Goal: Transaction & Acquisition: Purchase product/service

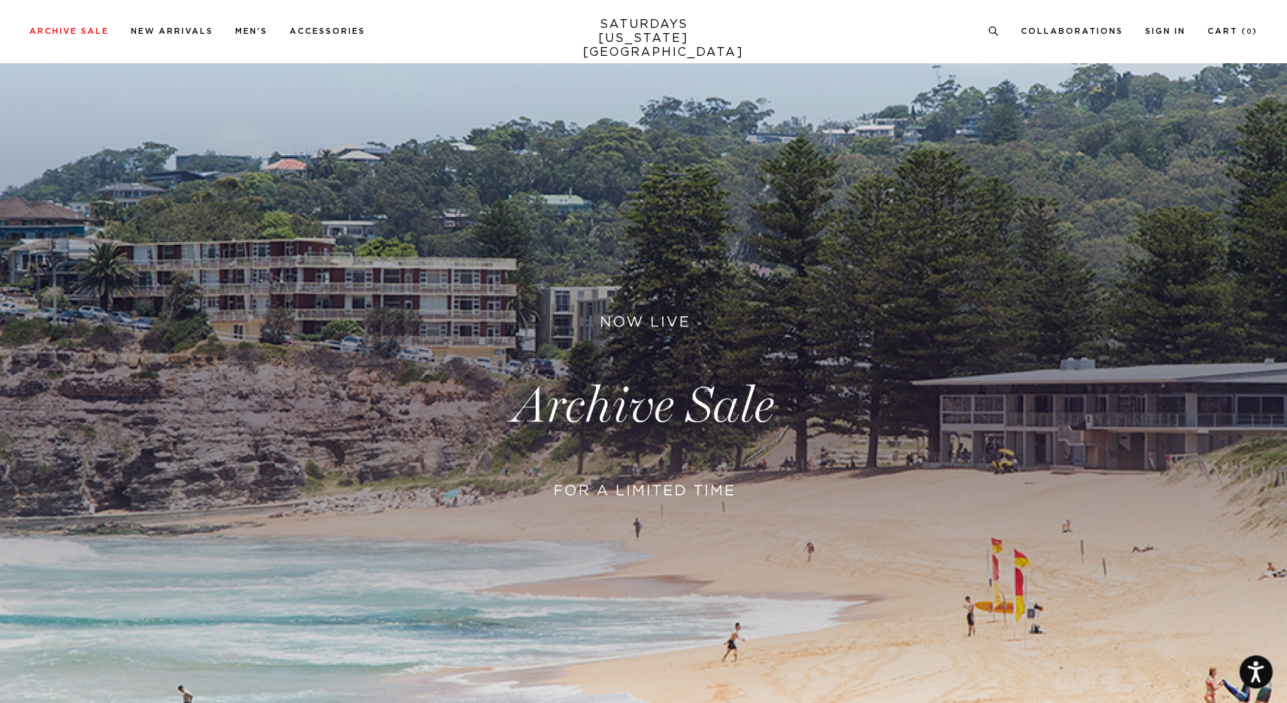
scroll to position [76, 0]
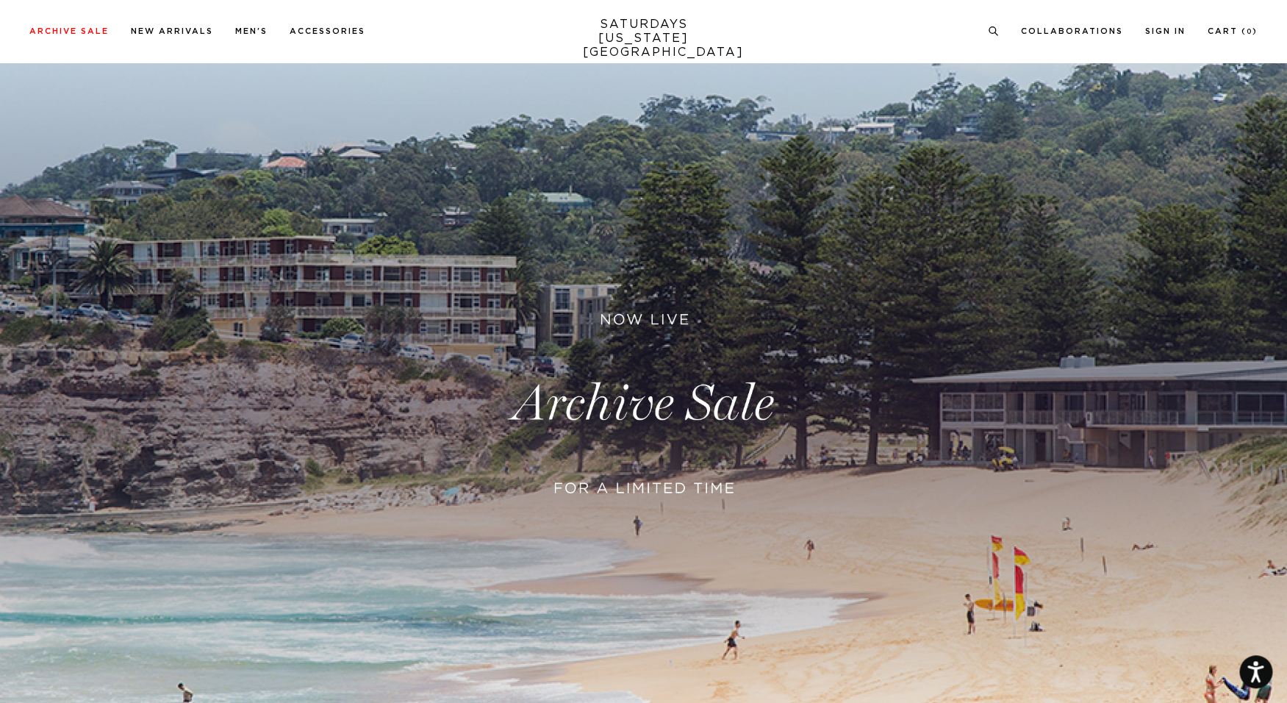
click at [664, 491] on link at bounding box center [643, 404] width 1287 height 788
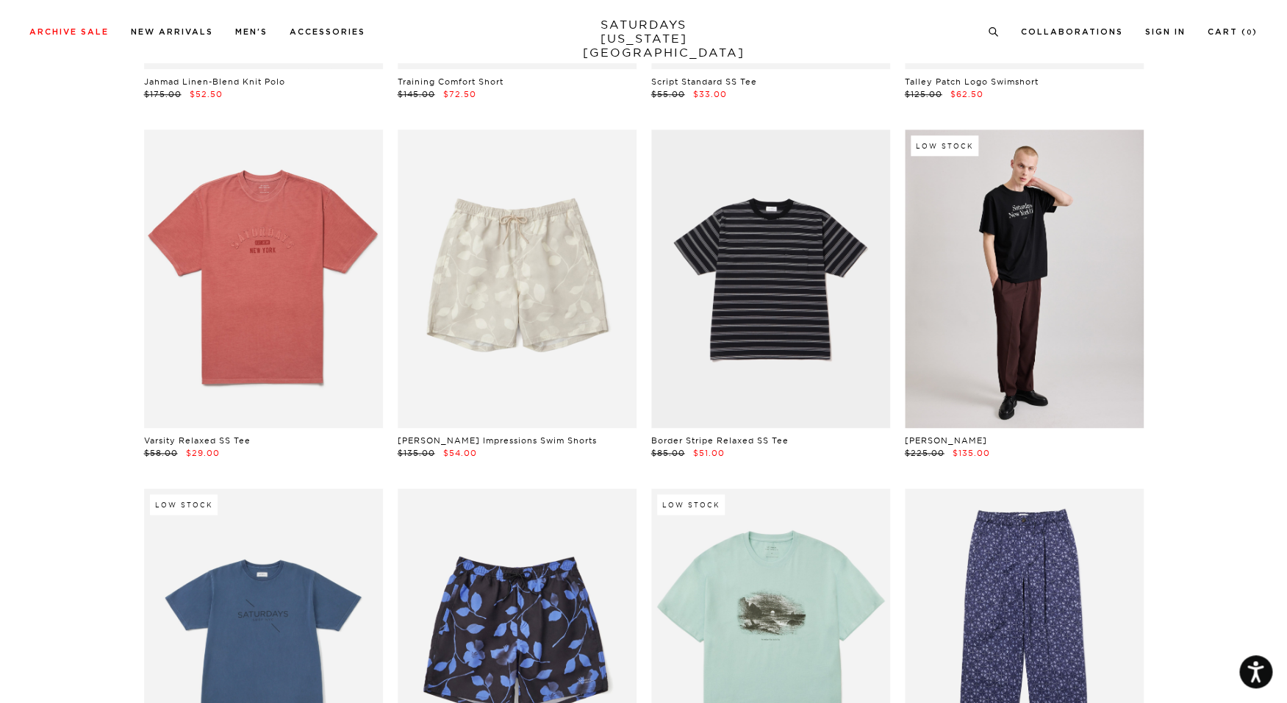
scroll to position [3477, 0]
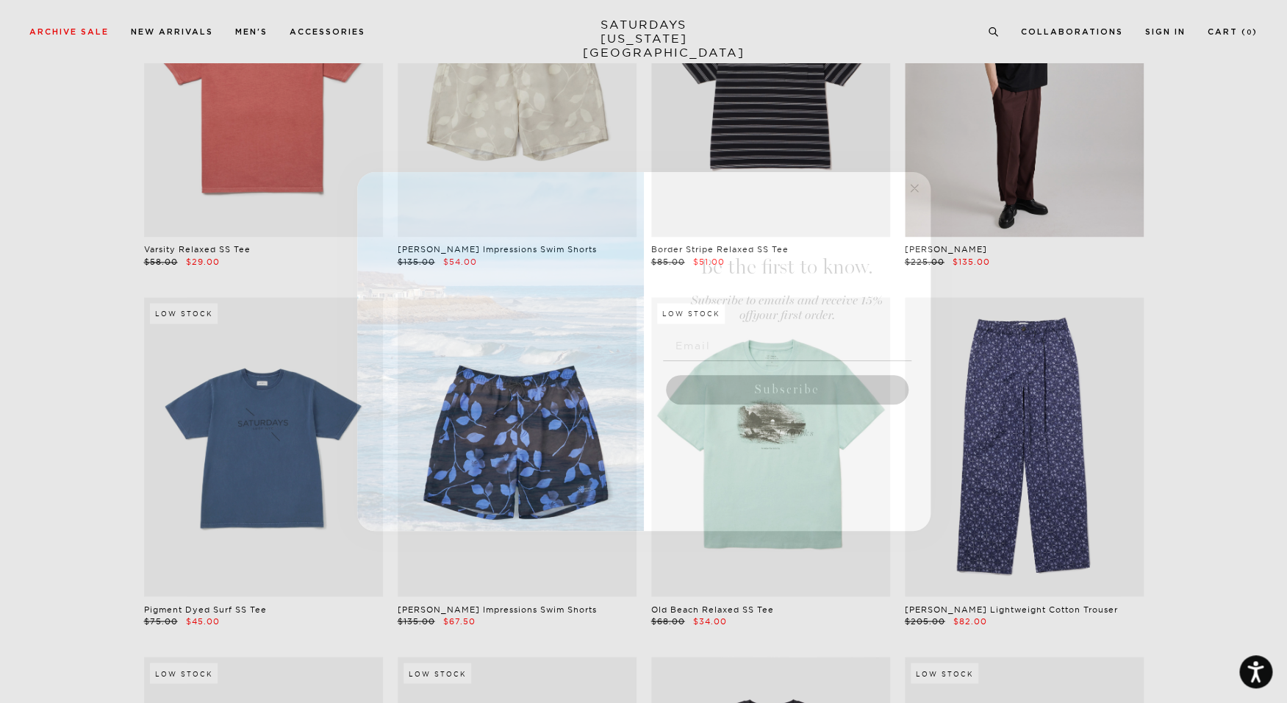
click at [912, 184] on circle "Close dialog" at bounding box center [914, 188] width 17 height 17
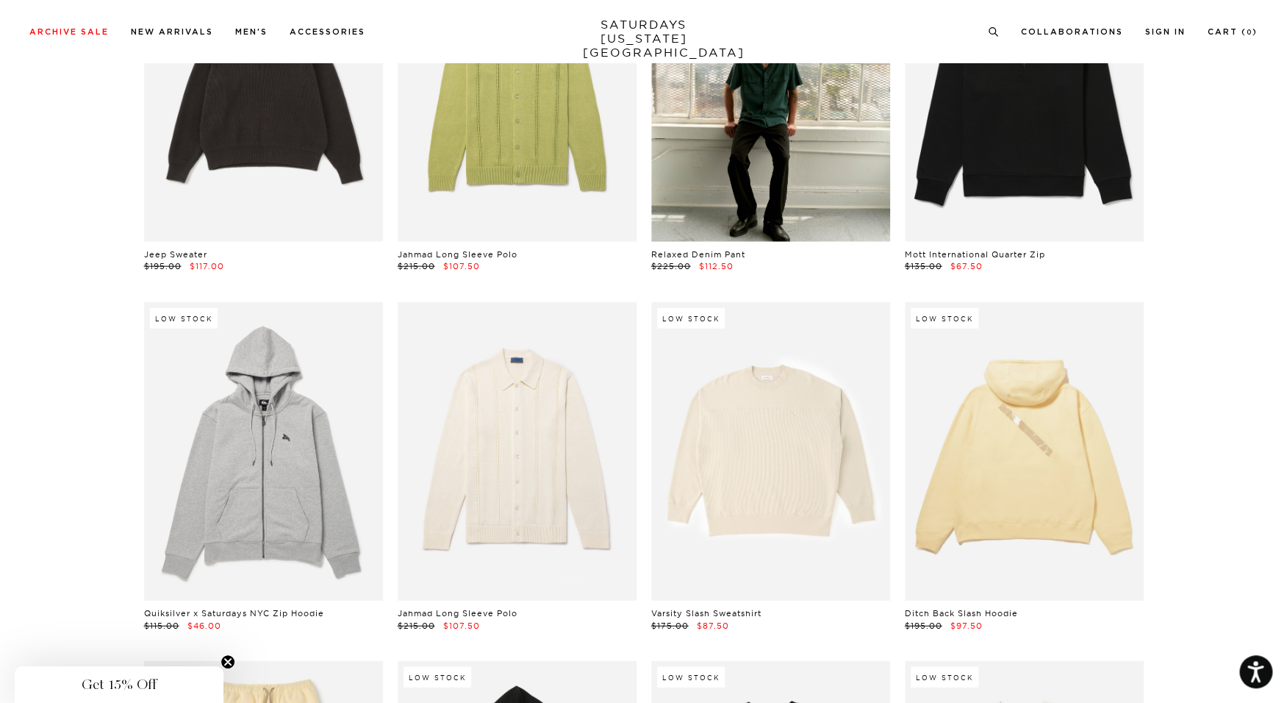
scroll to position [14511, 0]
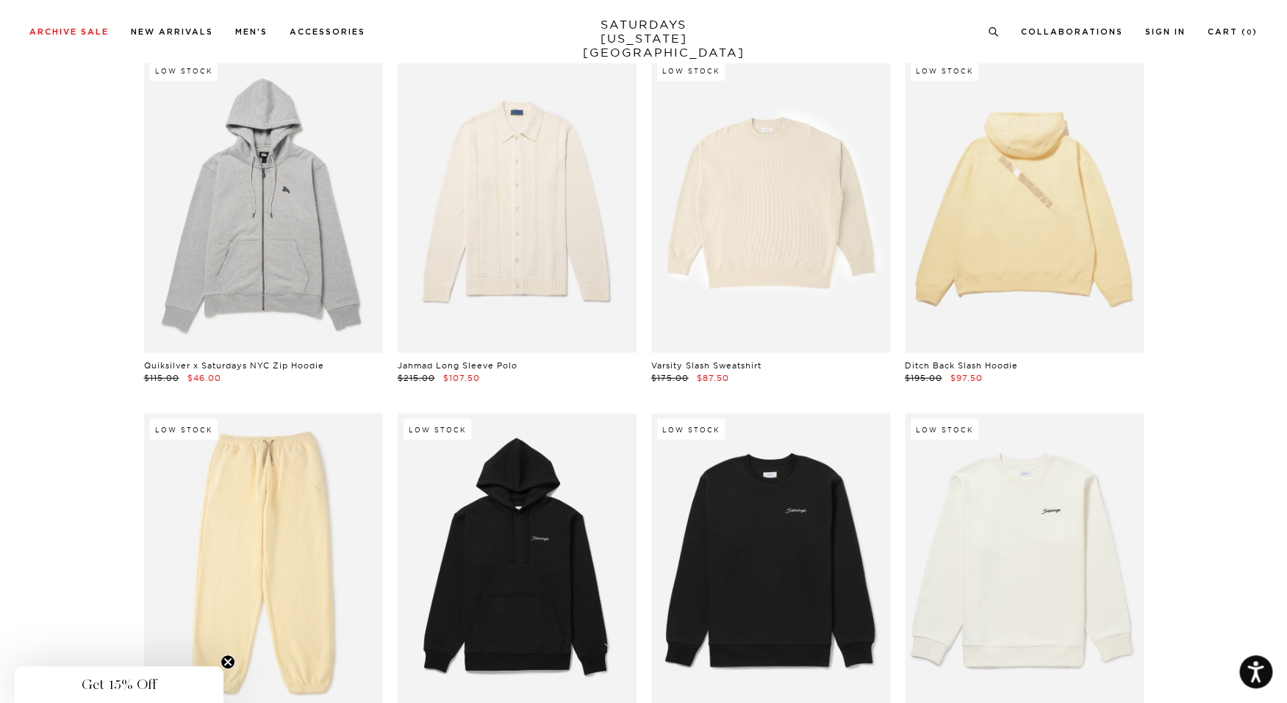
click at [168, 40] on div "Archive Sale Men's Tees Shirts Shorts Swim Knitwear Pants Sweats Women's" at bounding box center [643, 31] width 1287 height 62
click at [171, 29] on link "New Arrivals" at bounding box center [172, 32] width 82 height 8
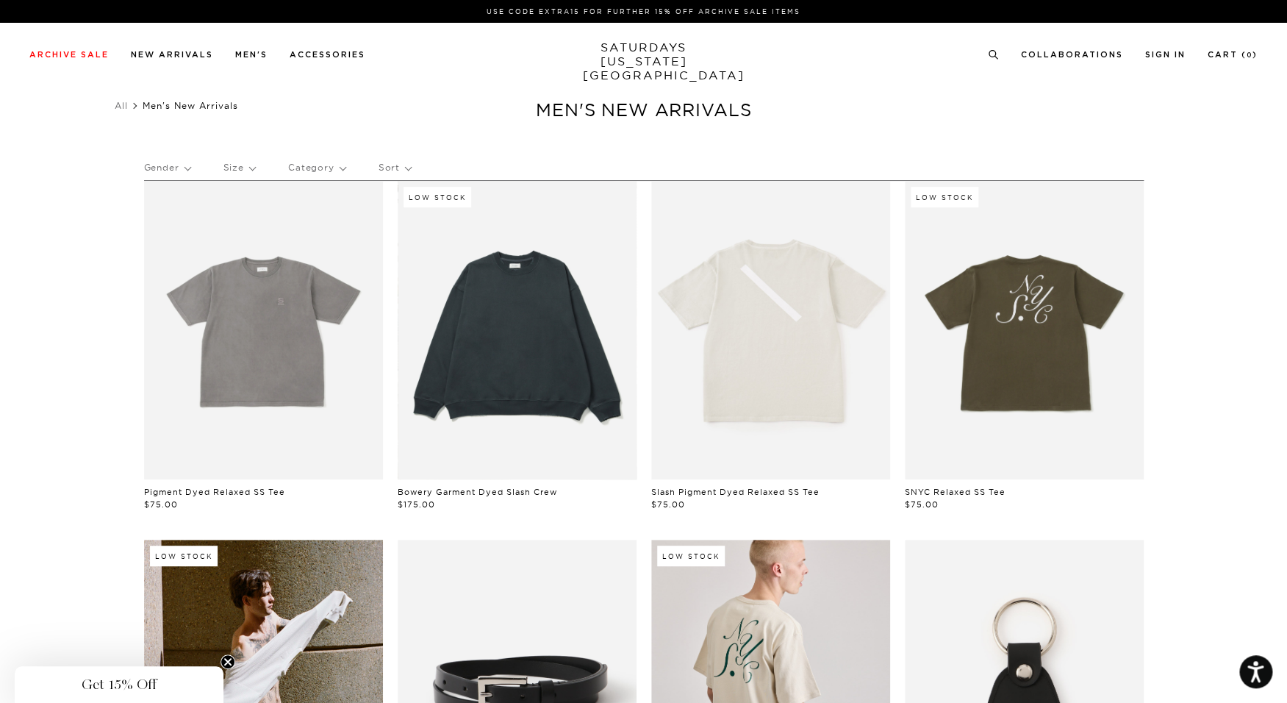
click at [537, 421] on link at bounding box center [517, 330] width 239 height 298
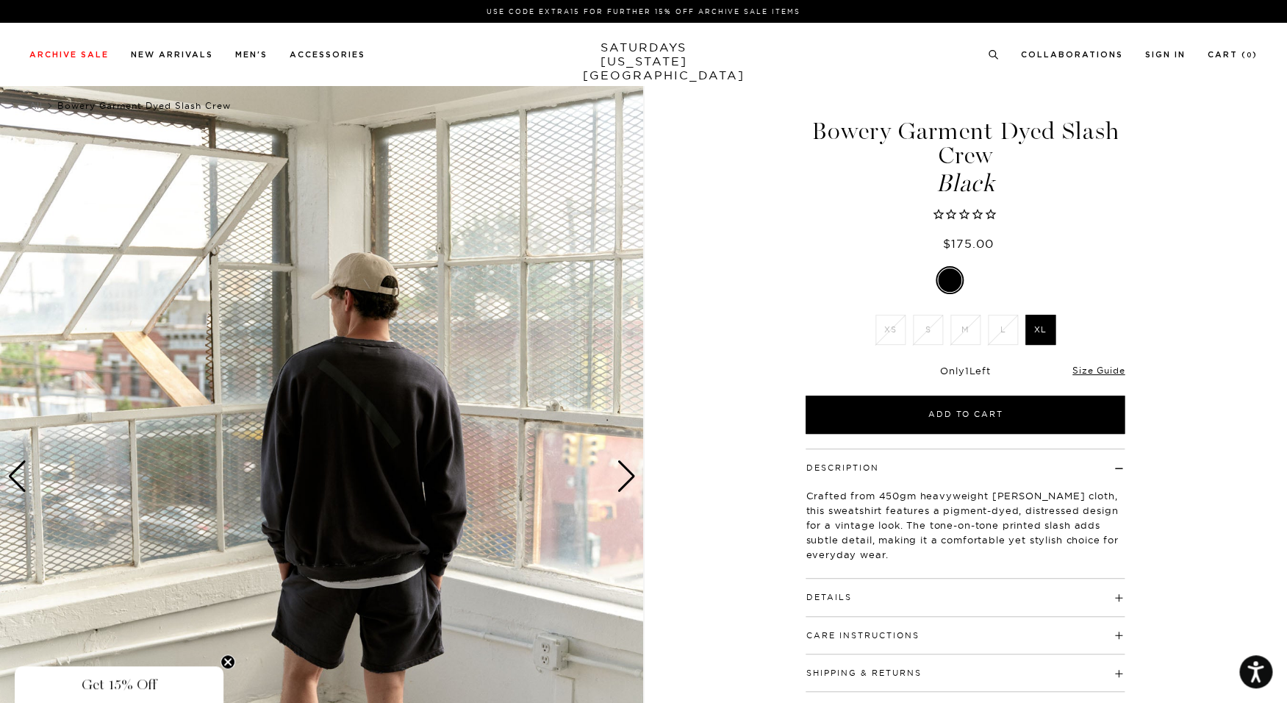
click at [621, 470] on div "Next slide" at bounding box center [627, 476] width 20 height 32
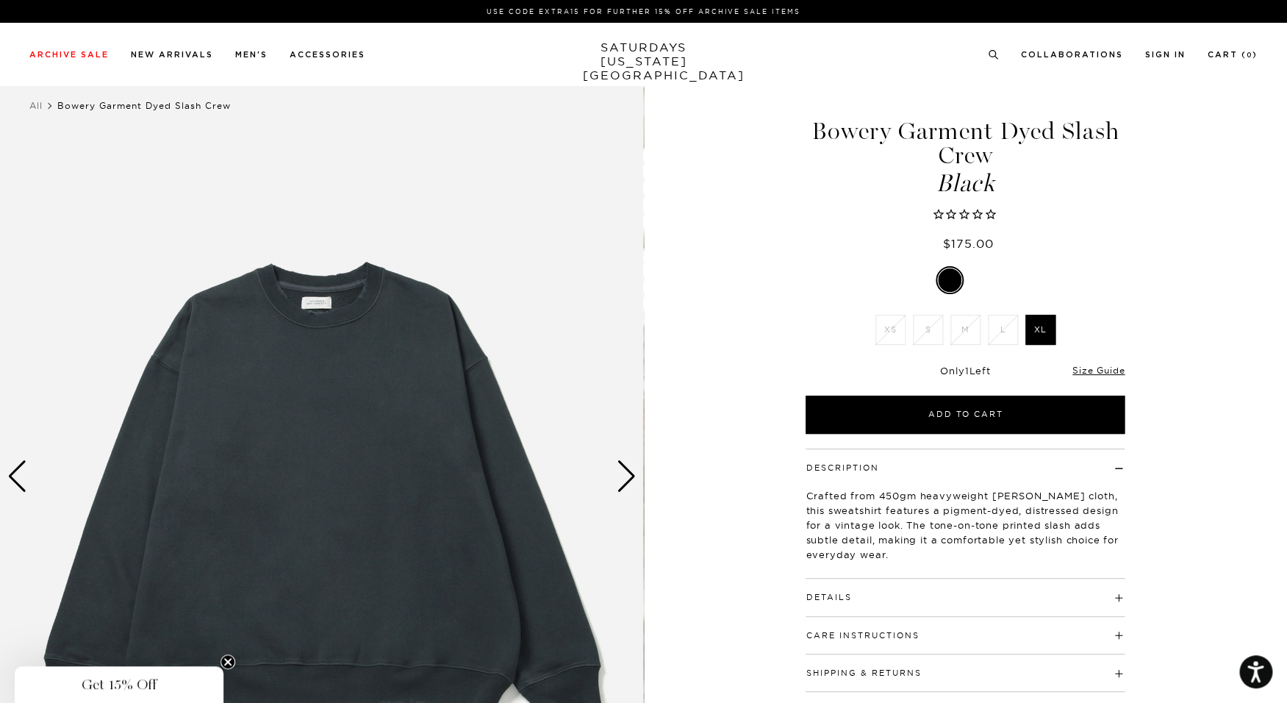
click at [621, 471] on div "Next slide" at bounding box center [627, 476] width 20 height 32
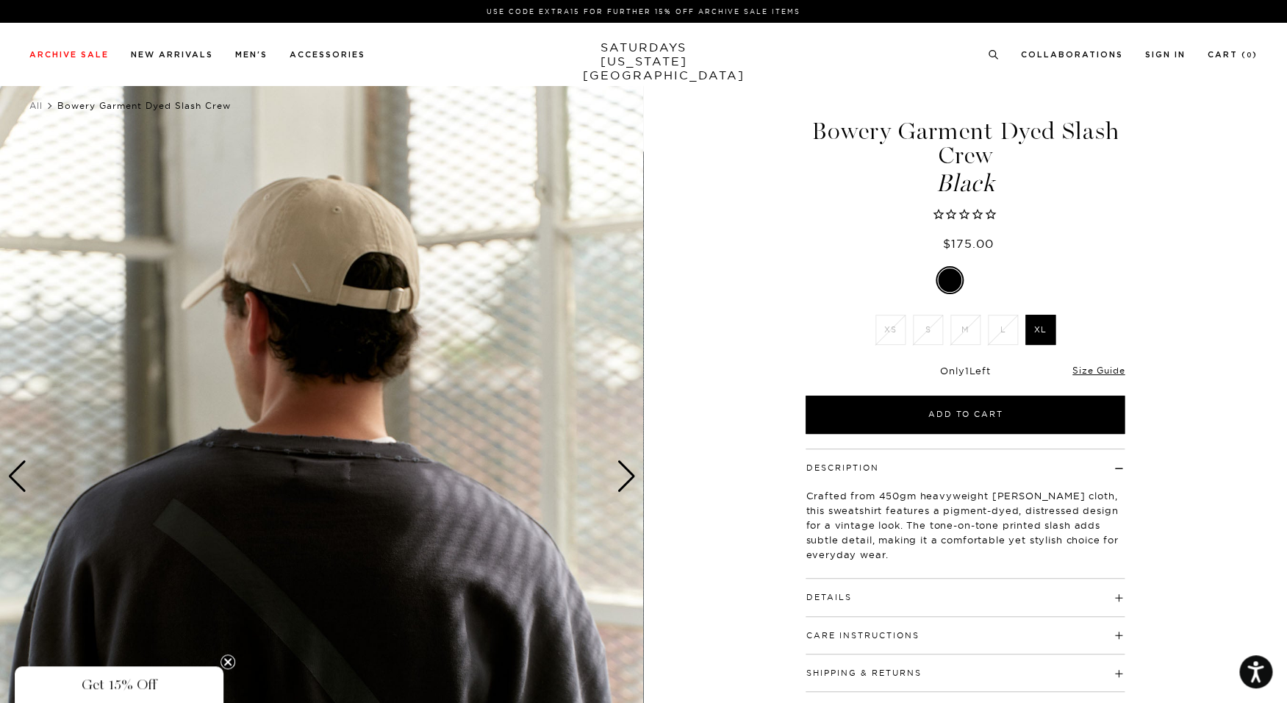
click at [621, 471] on div "Next slide" at bounding box center [627, 476] width 20 height 32
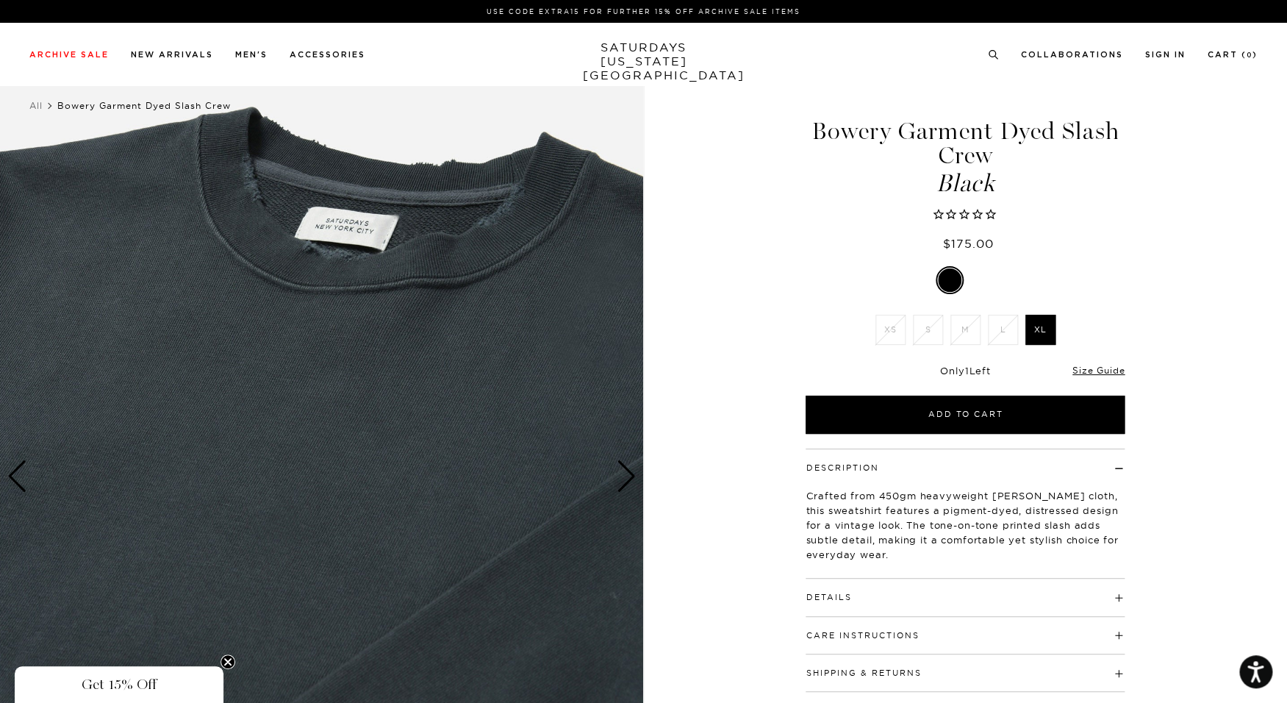
click at [621, 471] on div "Next slide" at bounding box center [627, 476] width 20 height 32
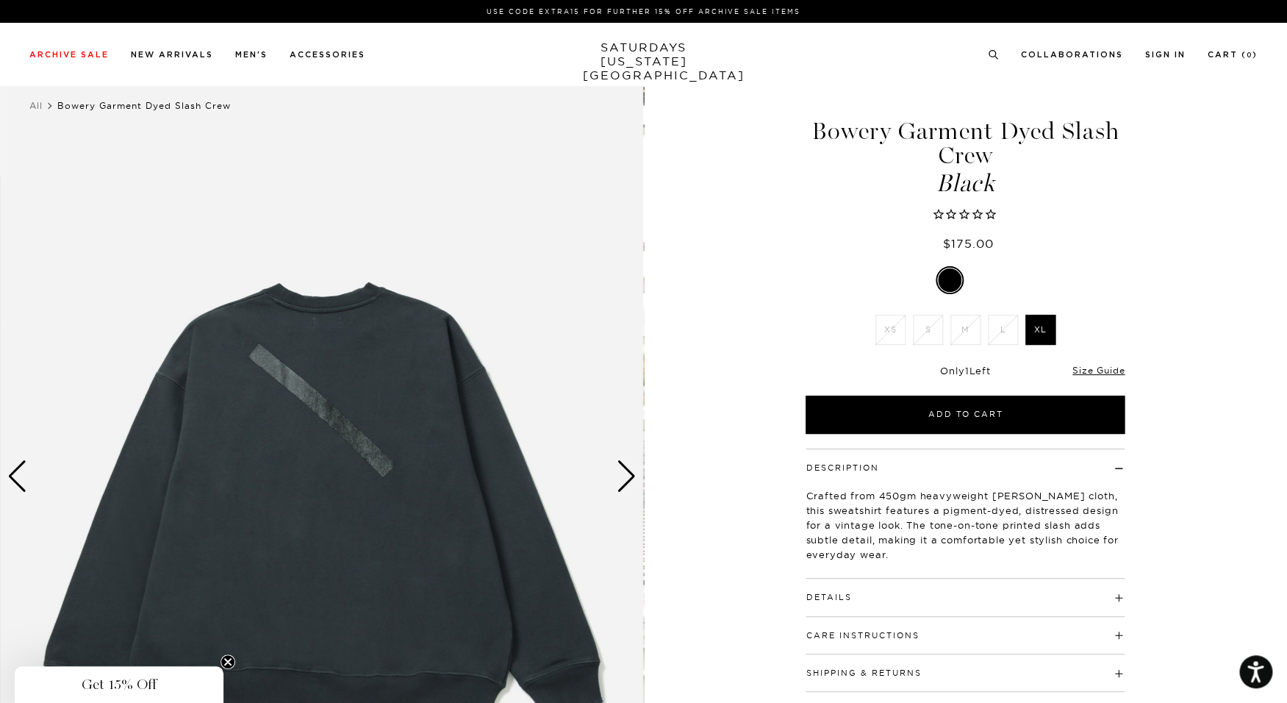
click at [621, 471] on div "Next slide" at bounding box center [627, 476] width 20 height 32
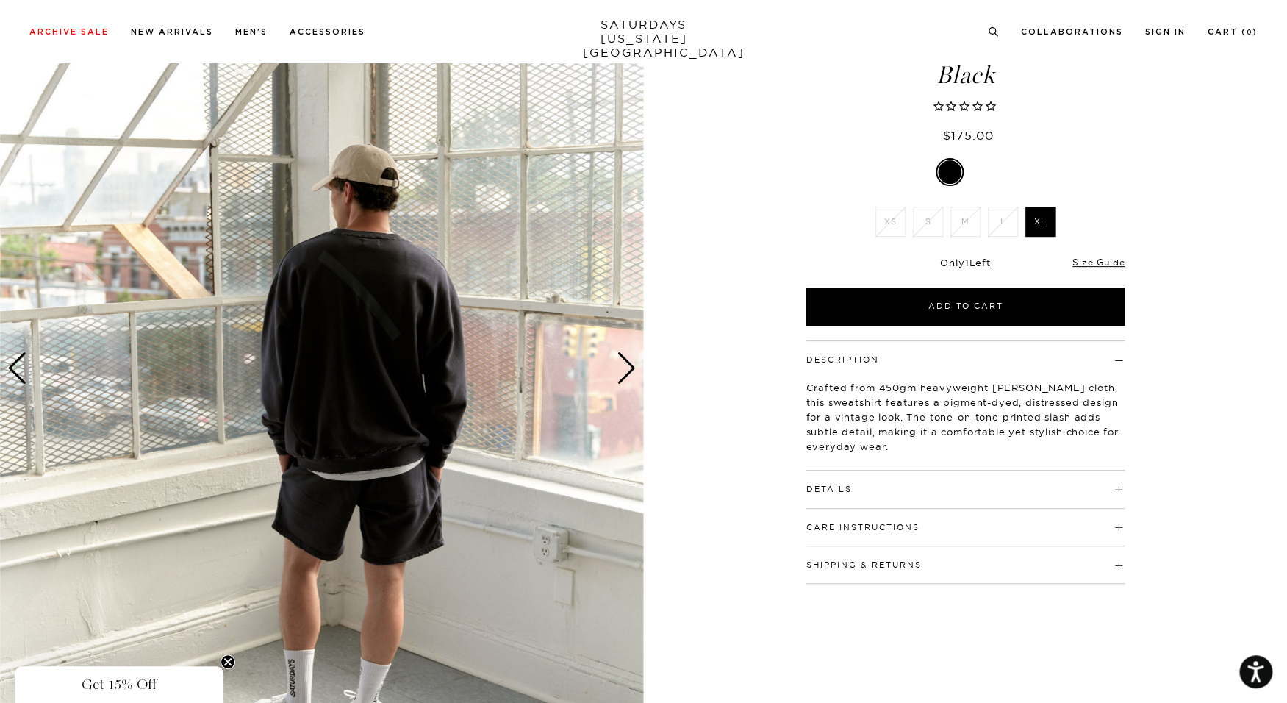
scroll to position [137, 0]
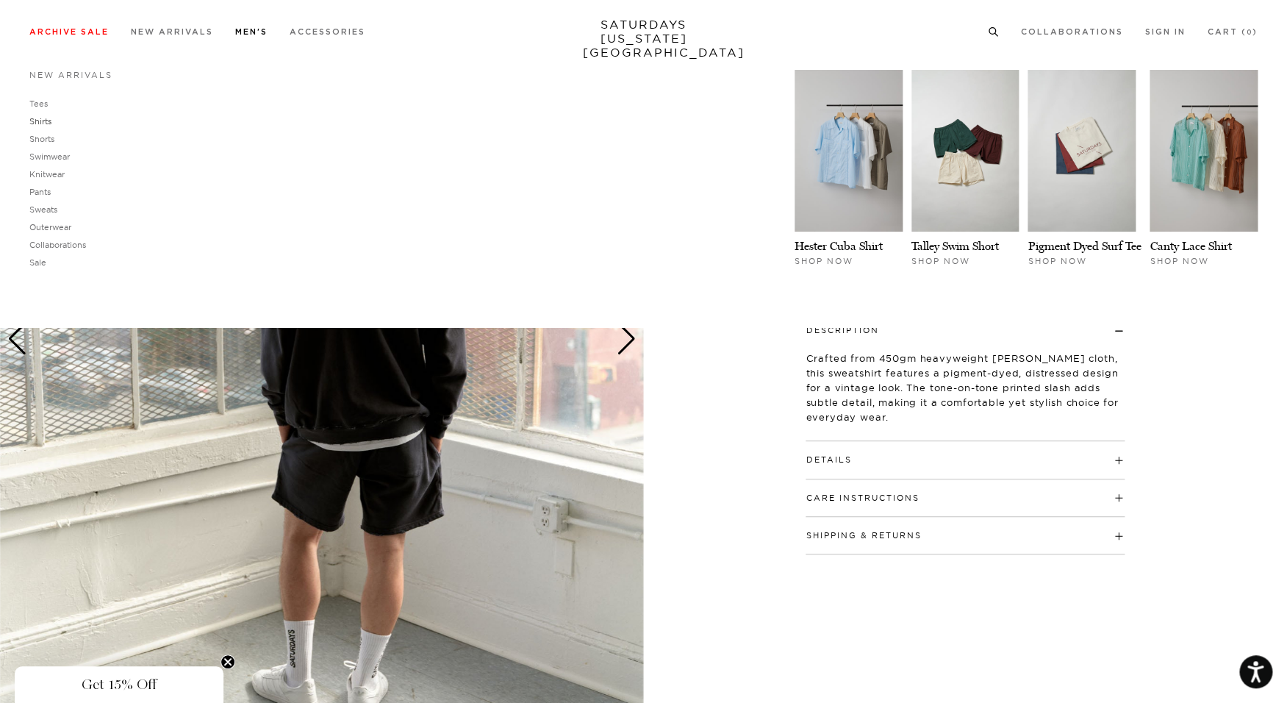
click at [42, 121] on link "Shirts" at bounding box center [40, 121] width 22 height 10
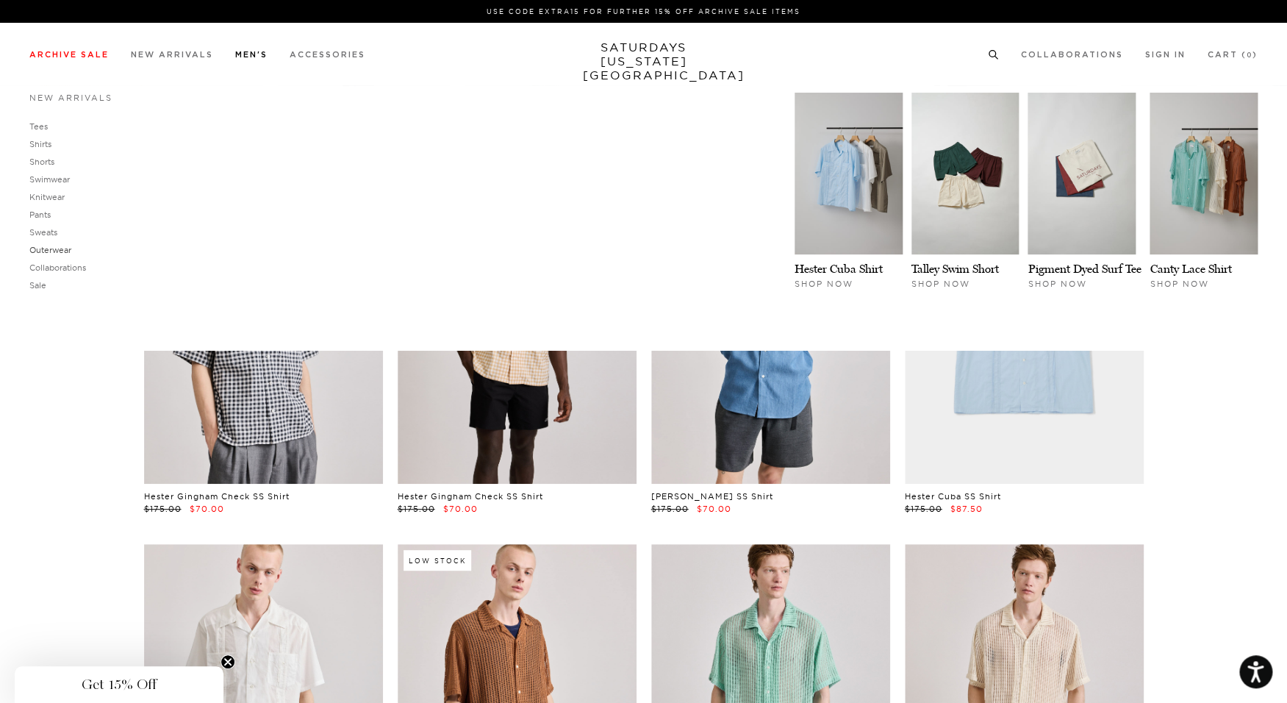
click at [47, 246] on link "Outerwear" at bounding box center [50, 250] width 42 height 10
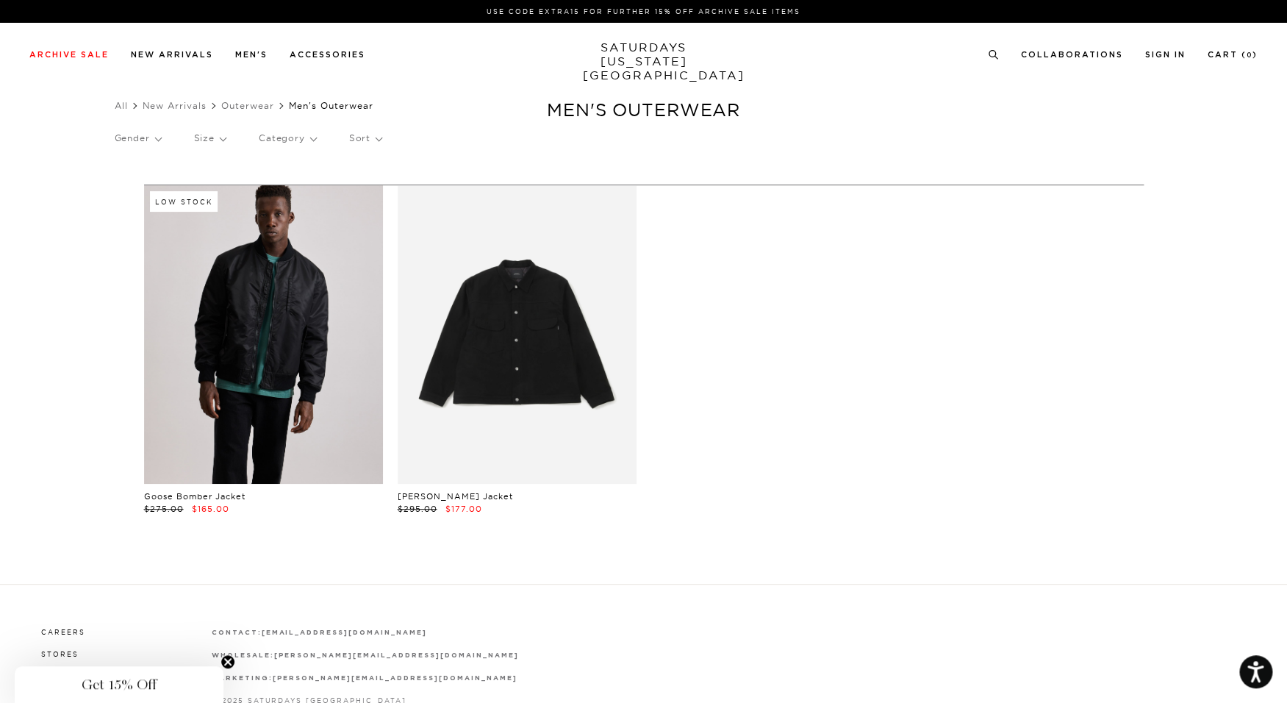
click at [278, 350] on link at bounding box center [263, 334] width 239 height 298
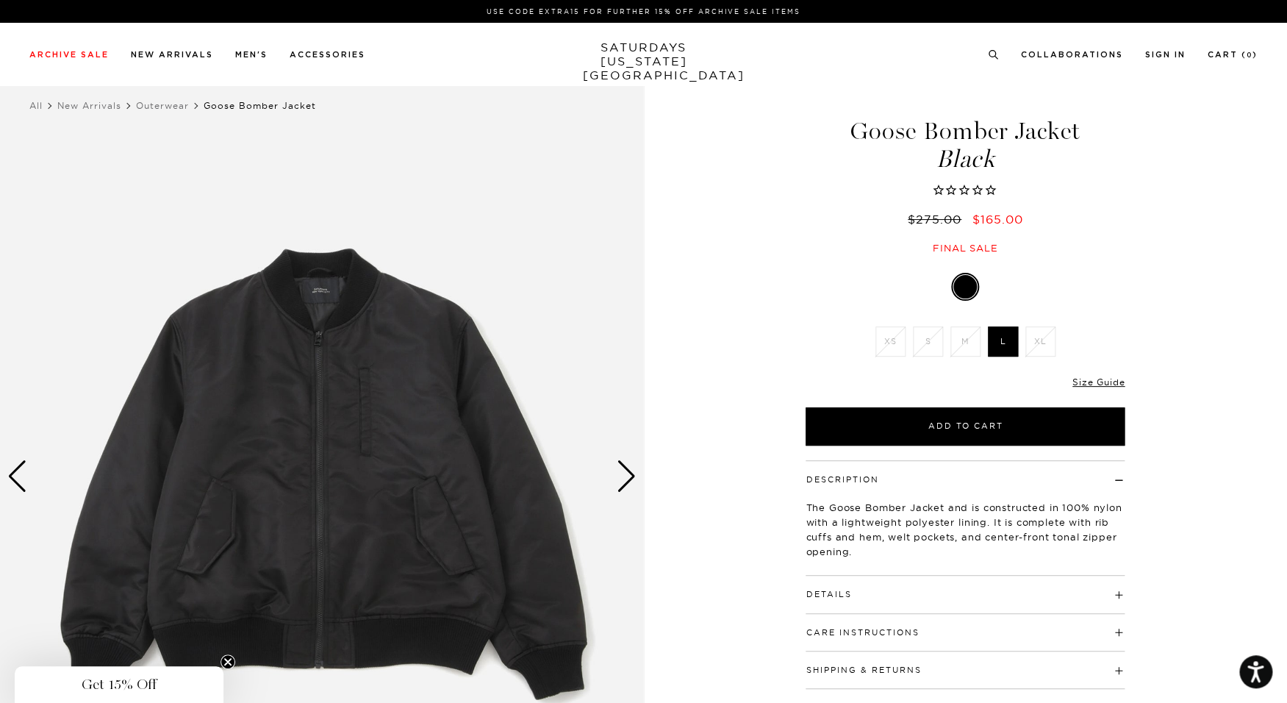
click at [628, 473] on div "Next slide" at bounding box center [627, 476] width 20 height 32
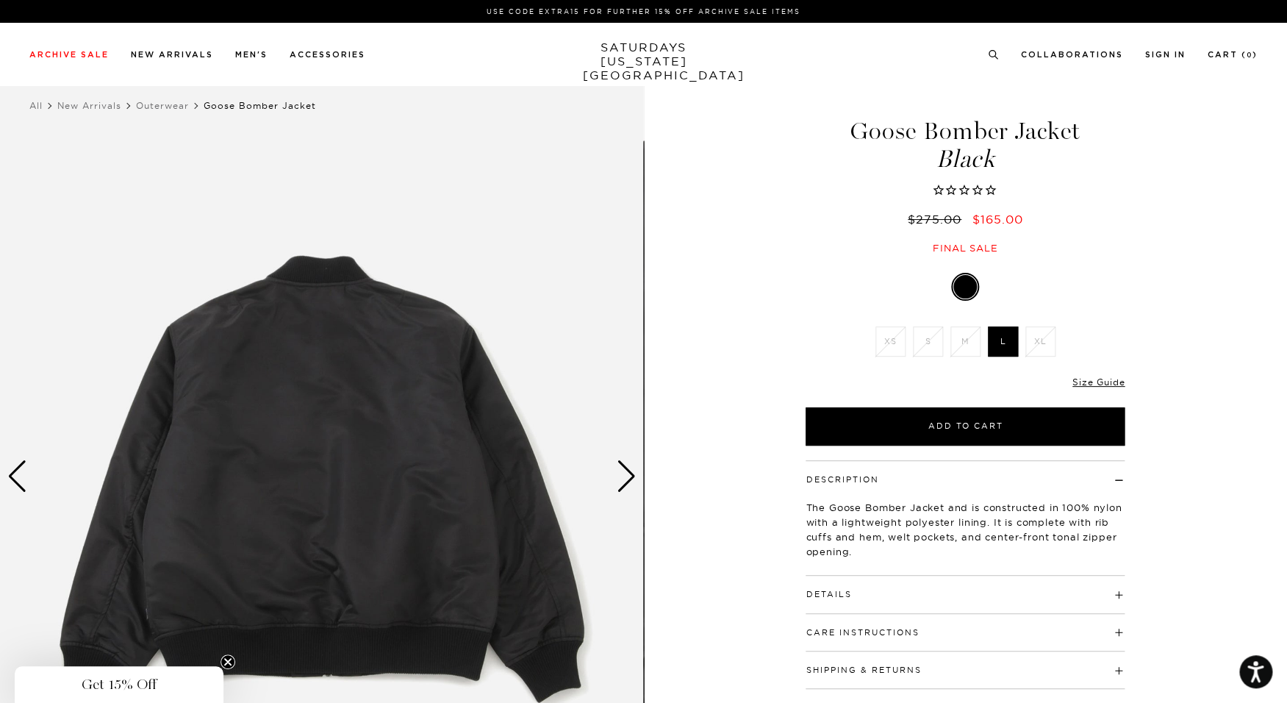
click at [628, 473] on div "Next slide" at bounding box center [627, 476] width 20 height 32
